Goal: Task Accomplishment & Management: Manage account settings

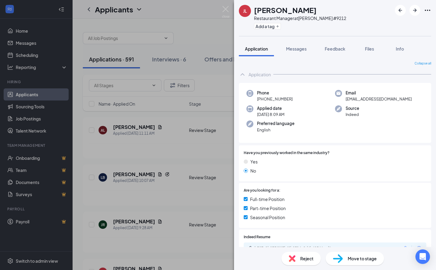
click at [166, 61] on div "JL Jessica Lin Restaurant Manager at Denny's #9212 Add a tag Application Messag…" at bounding box center [218, 135] width 436 height 270
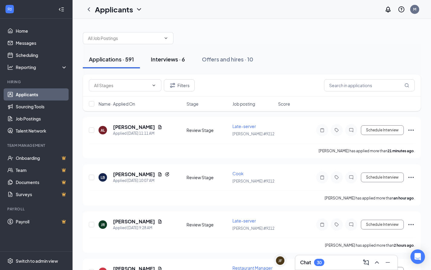
click at [174, 58] on div "Interviews · 6" at bounding box center [168, 59] width 34 height 8
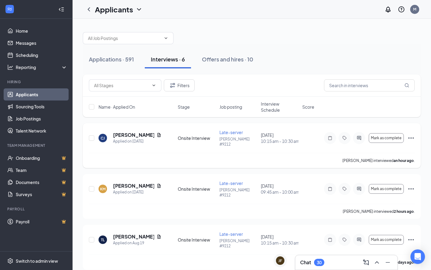
click at [413, 134] on icon "Ellipses" at bounding box center [410, 137] width 7 height 7
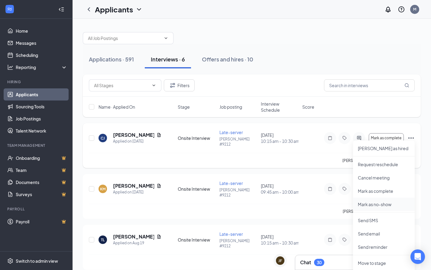
click at [378, 203] on p "Mark as no-show" at bounding box center [384, 204] width 52 height 6
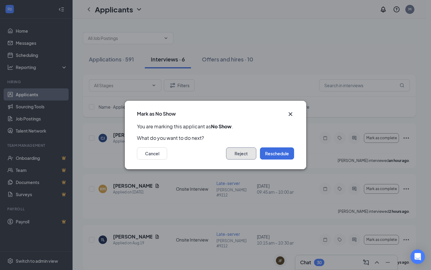
click at [244, 153] on button "Reject" at bounding box center [241, 153] width 30 height 12
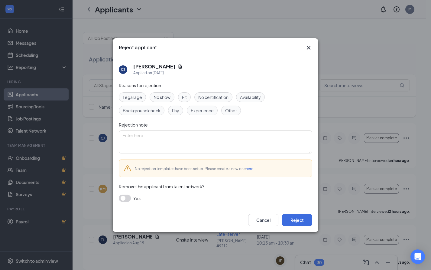
click at [162, 94] on span "No show" at bounding box center [162, 97] width 17 height 7
click at [292, 220] on button "Reject" at bounding box center [297, 220] width 30 height 12
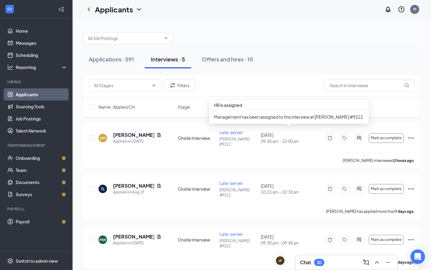
scroll to position [31, 0]
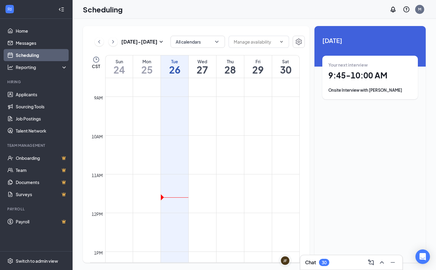
scroll to position [69, 0]
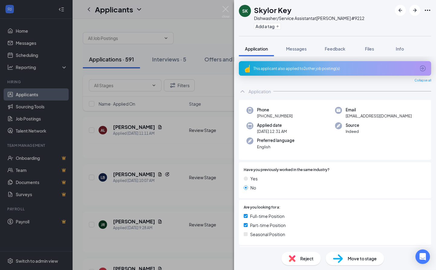
scroll to position [32, 0]
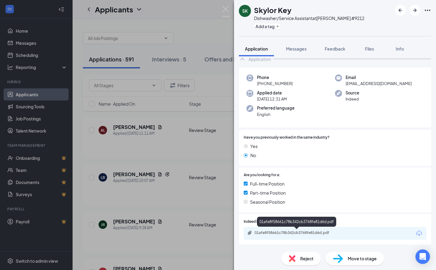
click at [266, 231] on div "01afe8f58661c78b342cb3768fe81d6d.pdf" at bounding box center [297, 232] width 85 height 5
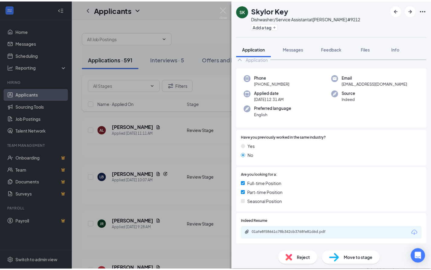
scroll to position [30, 0]
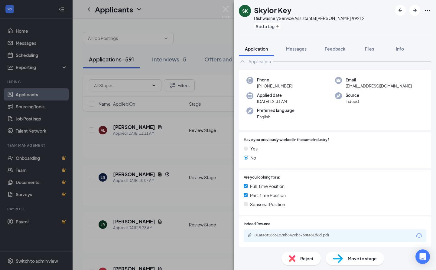
click at [164, 99] on div "[PERSON_NAME] Key Dishwasher/Service Assistant at [PERSON_NAME] #9212 Add a tag…" at bounding box center [218, 135] width 436 height 270
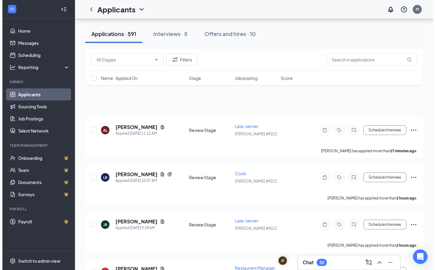
scroll to position [31, 0]
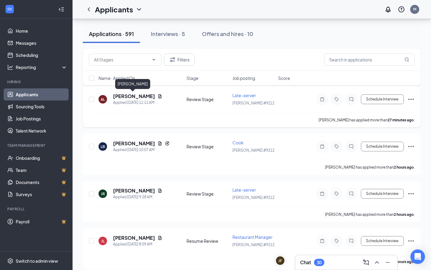
click at [131, 98] on h5 "[PERSON_NAME]" at bounding box center [134, 96] width 42 height 7
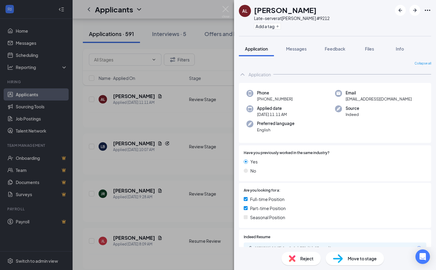
scroll to position [15, 0]
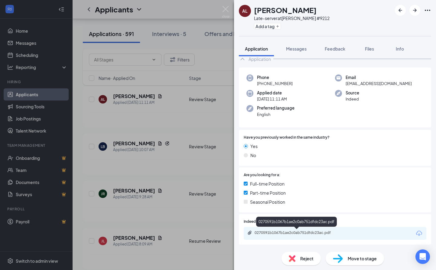
click at [284, 231] on div "0270591b1067b1ae2c0ab751dfdc23ac.pdf" at bounding box center [297, 232] width 85 height 5
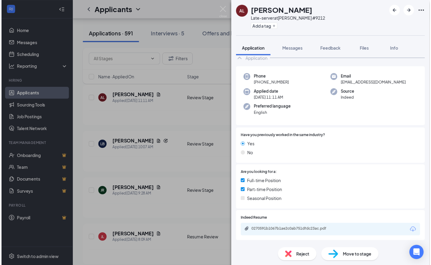
scroll to position [13, 0]
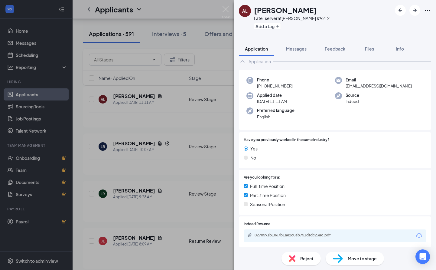
click at [169, 116] on div "AL [PERSON_NAME] Late-server at [PERSON_NAME] #9212 Add a tag Application Messa…" at bounding box center [218, 135] width 436 height 270
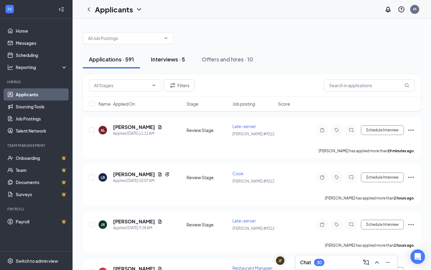
click at [164, 58] on div "Interviews · 5" at bounding box center [168, 59] width 34 height 8
